Goal: Task Accomplishment & Management: Complete application form

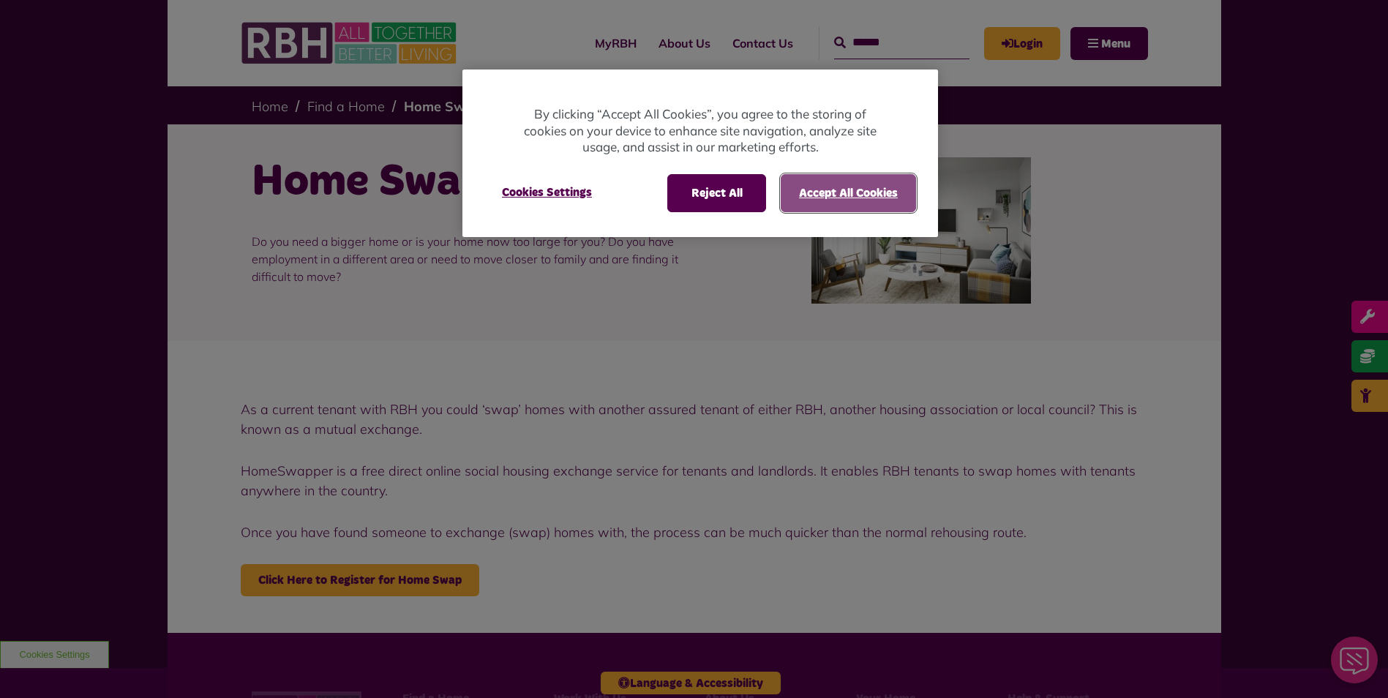
click at [838, 191] on button "Accept All Cookies" at bounding box center [848, 193] width 135 height 38
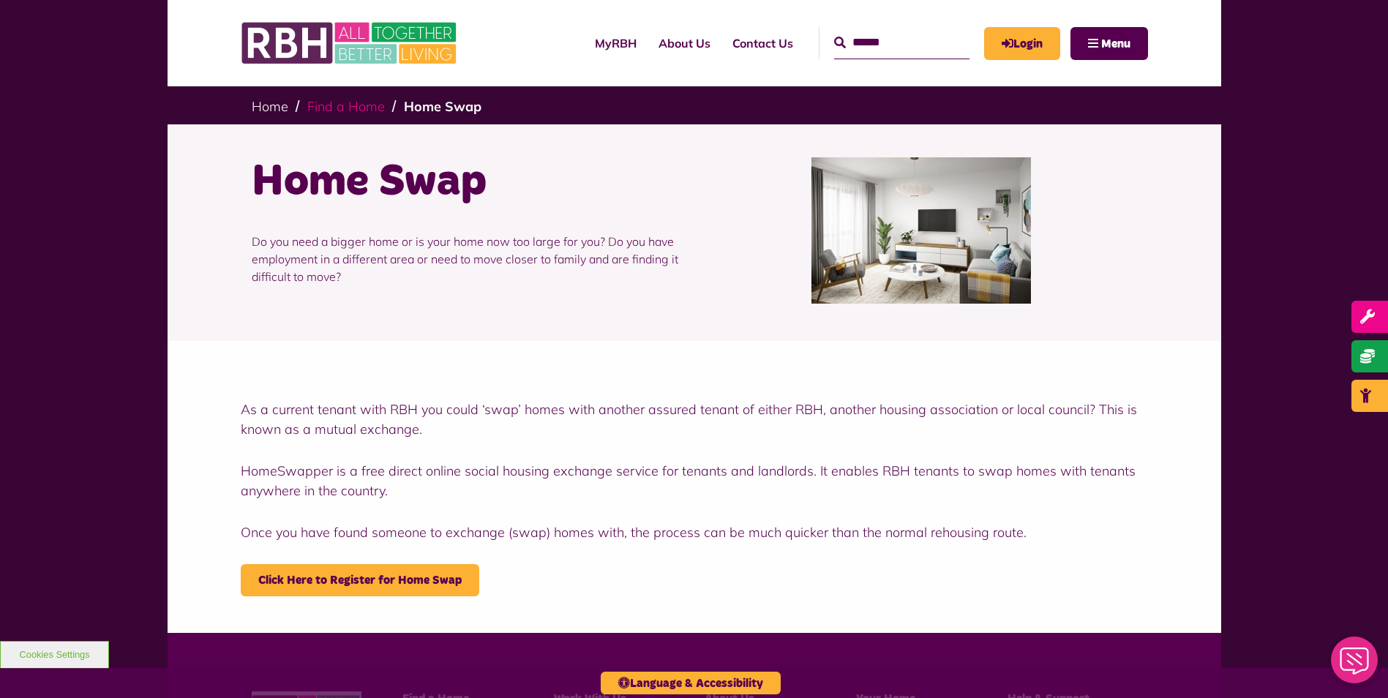
click at [334, 102] on link "Find a Home" at bounding box center [346, 106] width 78 height 17
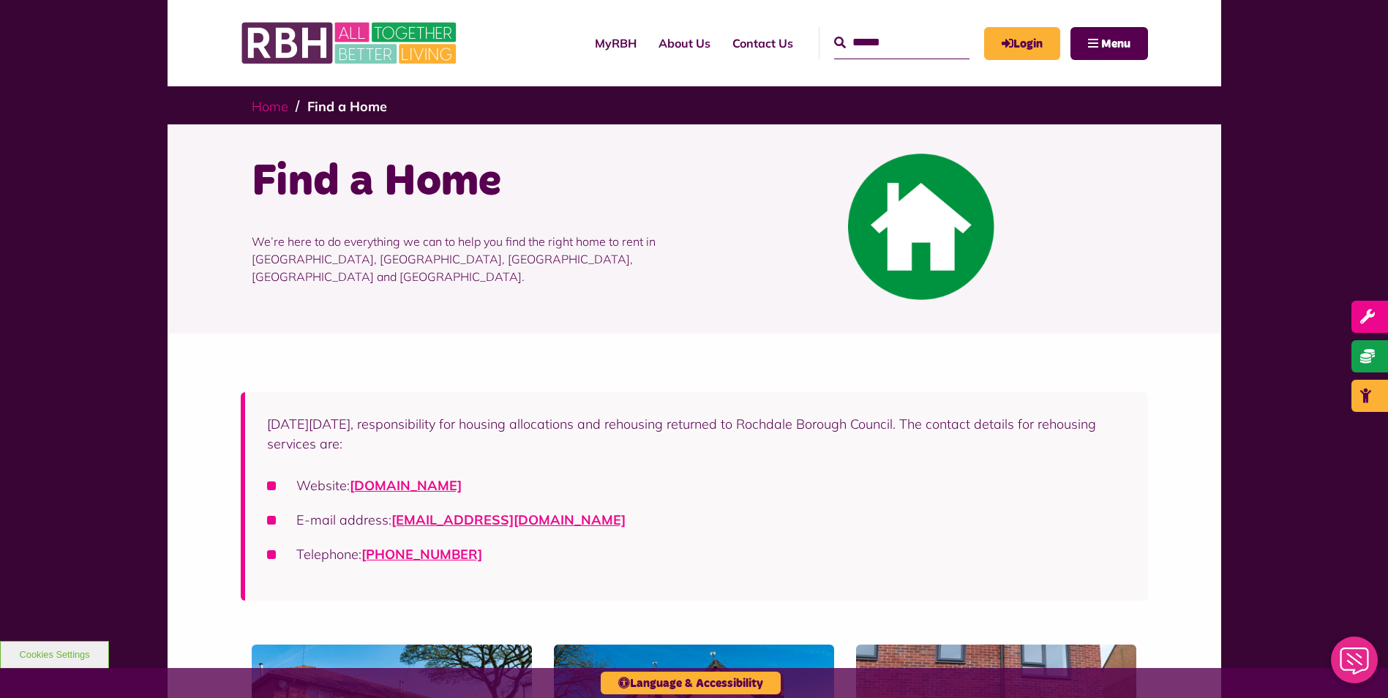
click at [279, 105] on link "Home" at bounding box center [270, 106] width 37 height 17
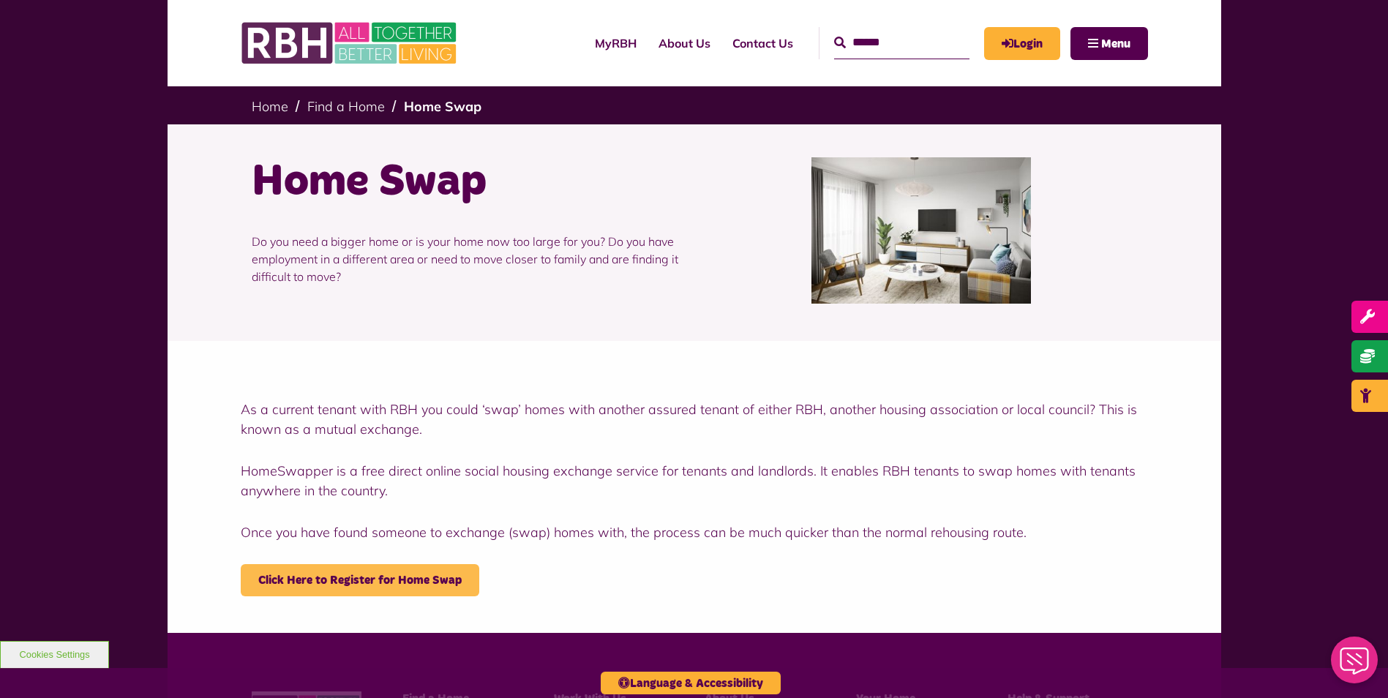
click at [434, 576] on link "Click Here to Register for Home Swap" at bounding box center [360, 580] width 238 height 32
